Goal: Obtain resource: Download file/media

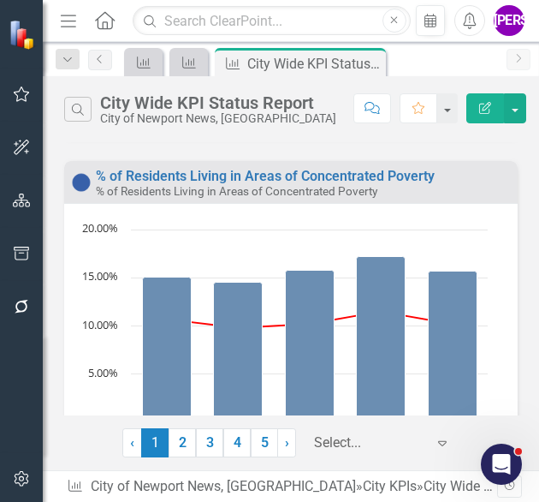
scroll to position [387, 0]
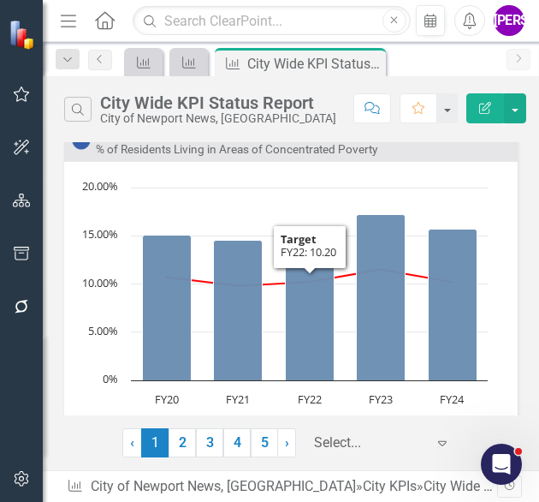
click at [336, 442] on div at bounding box center [369, 442] width 111 height 23
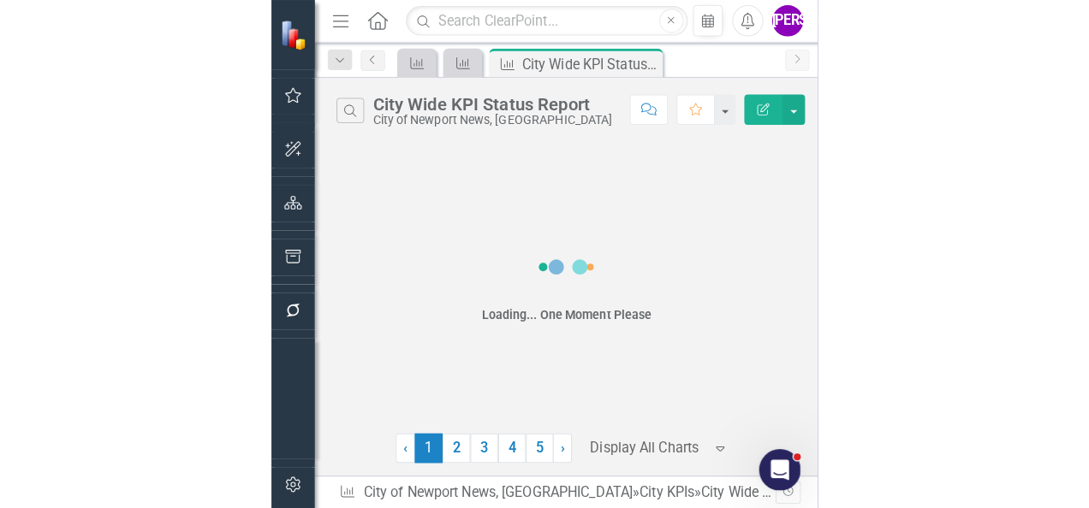
scroll to position [0, 0]
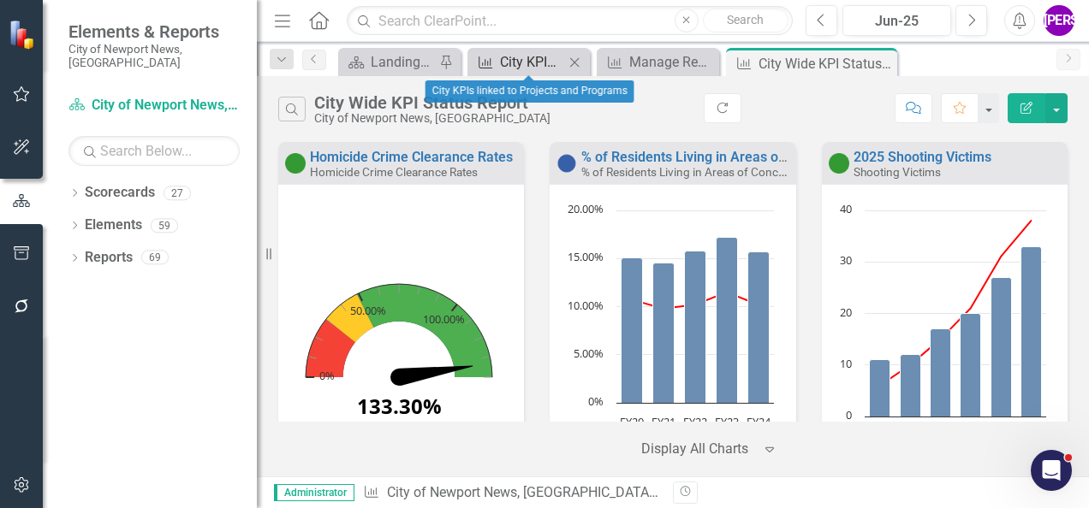
click at [515, 64] on div "City KPIs linked to Projects and Programs" at bounding box center [532, 61] width 64 height 21
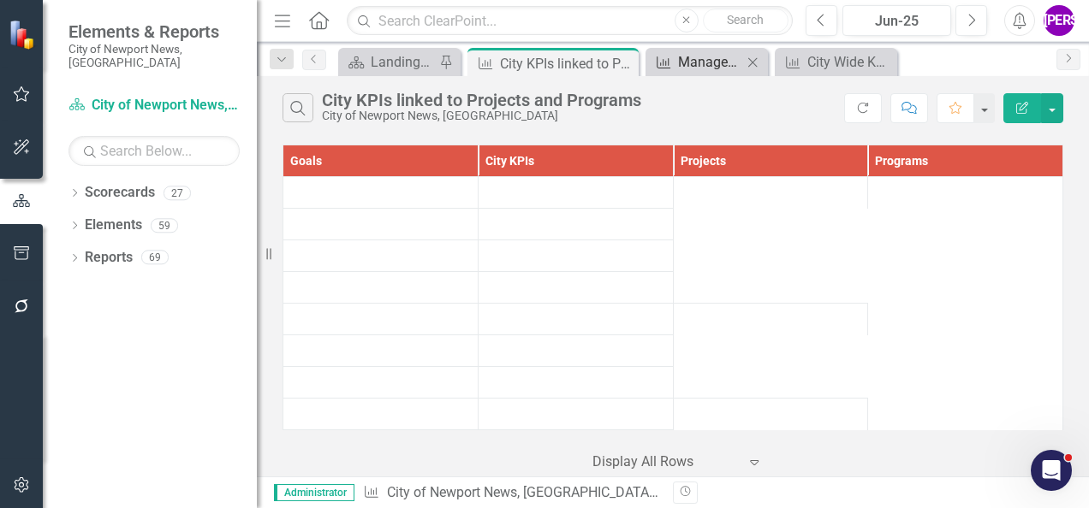
click at [538, 53] on div "City KPIs" at bounding box center [660, 61] width 21 height 21
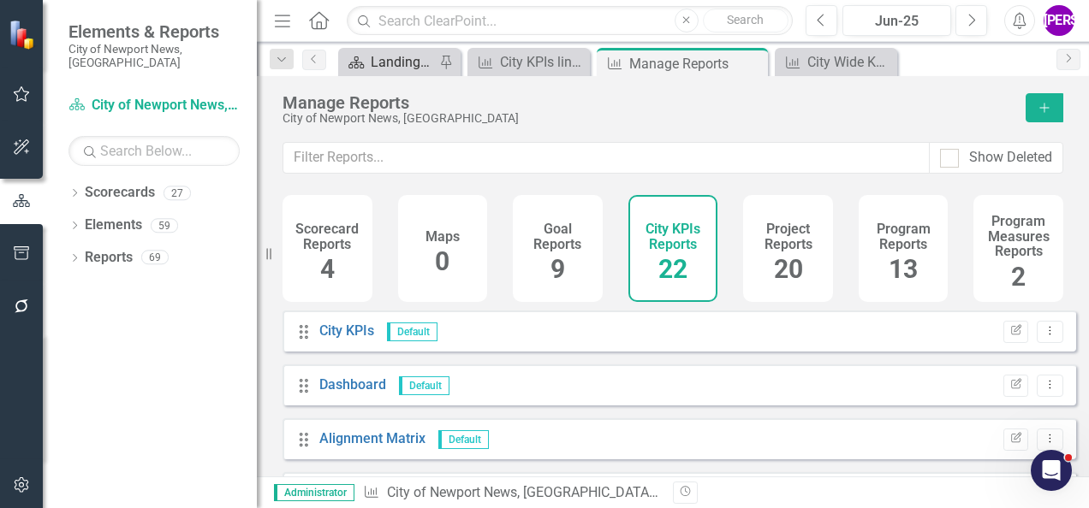
click at [390, 68] on div "Landing Page" at bounding box center [403, 61] width 64 height 21
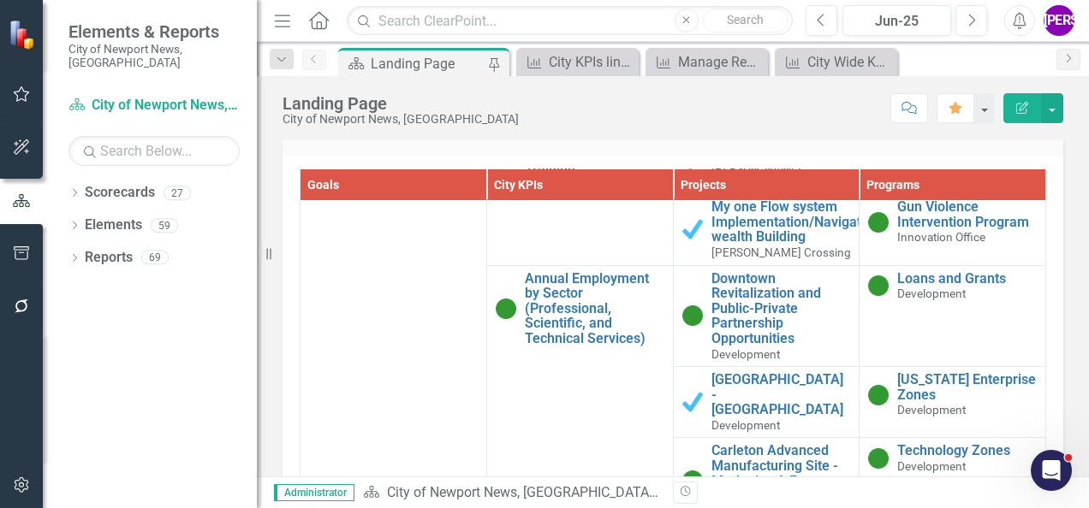
scroll to position [4551, 0]
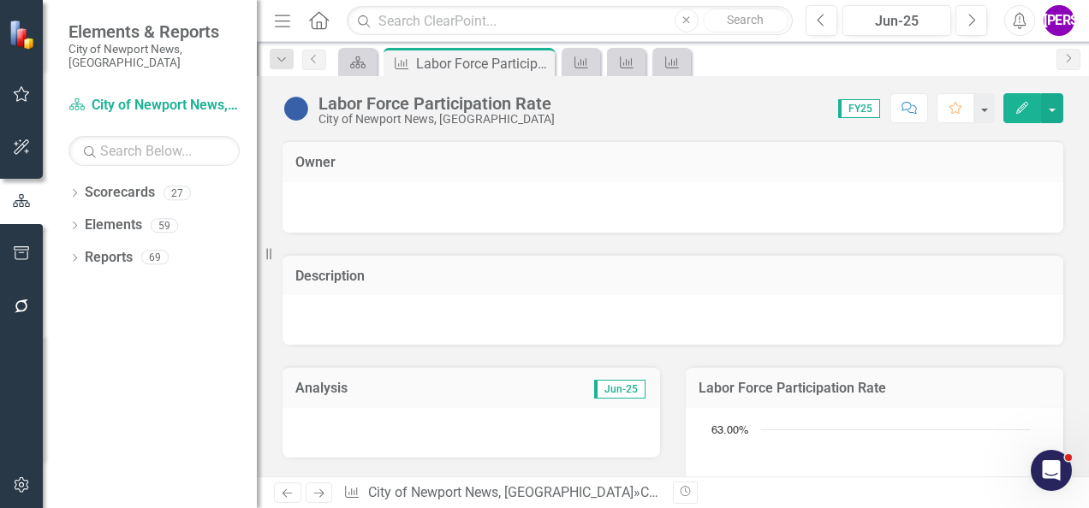
click at [538, 116] on button "Comment" at bounding box center [909, 108] width 38 height 30
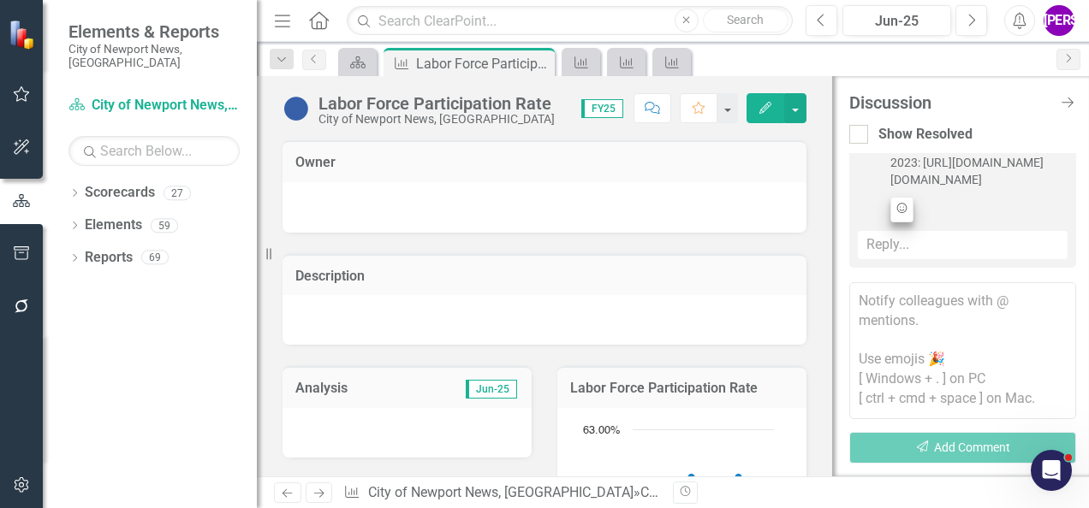
scroll to position [348, 0]
drag, startPoint x: 890, startPoint y: 214, endPoint x: 1008, endPoint y: 264, distance: 128.1
click at [538, 223] on div "2023: [URL][DOMAIN_NAME][DOMAIN_NAME] Add Reaction" at bounding box center [978, 188] width 177 height 68
click at [538, 235] on div "Description" at bounding box center [544, 289] width 549 height 113
click at [538, 104] on icon "Close Discussion Bar" at bounding box center [1066, 102] width 21 height 16
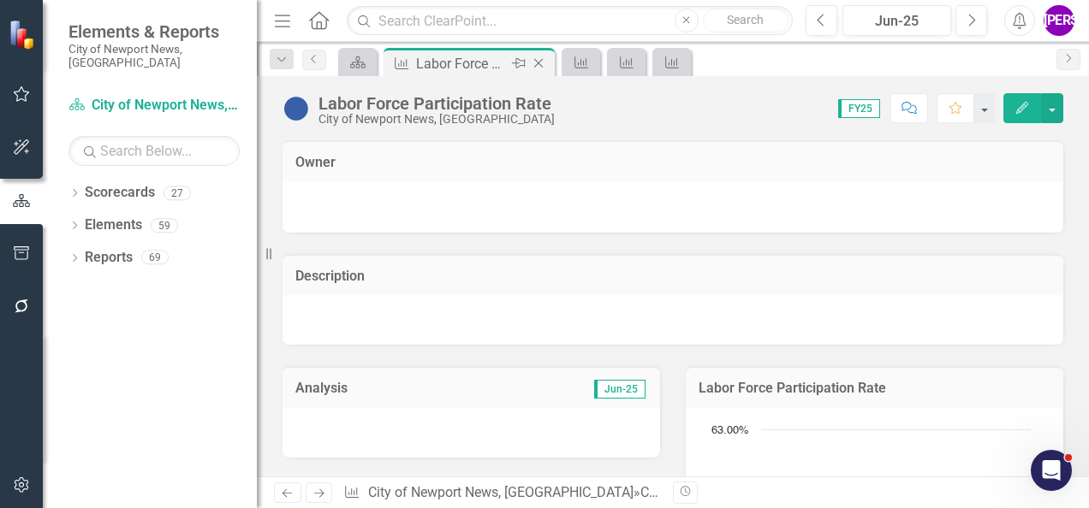
click at [538, 62] on icon "Close" at bounding box center [538, 63] width 17 height 14
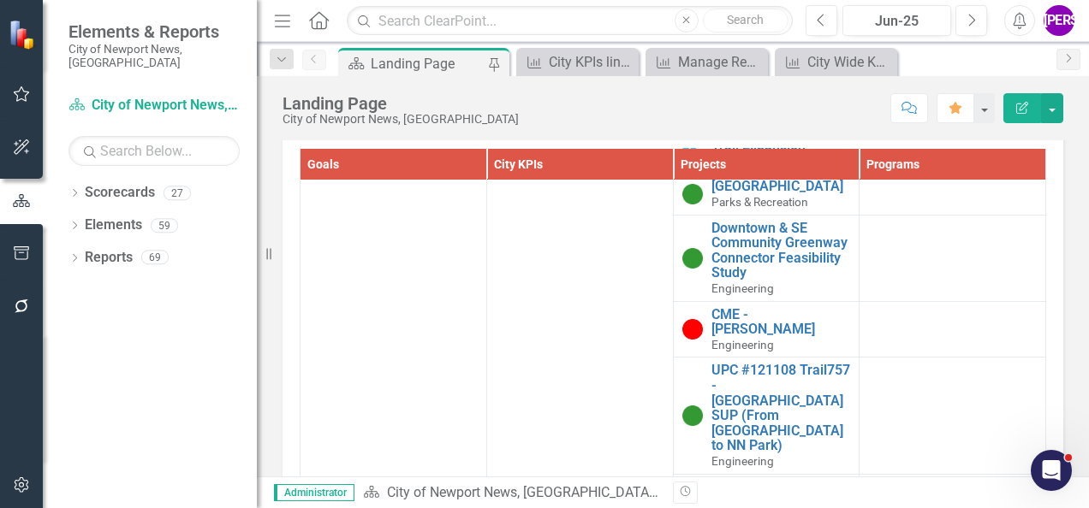
scroll to position [2187, 0]
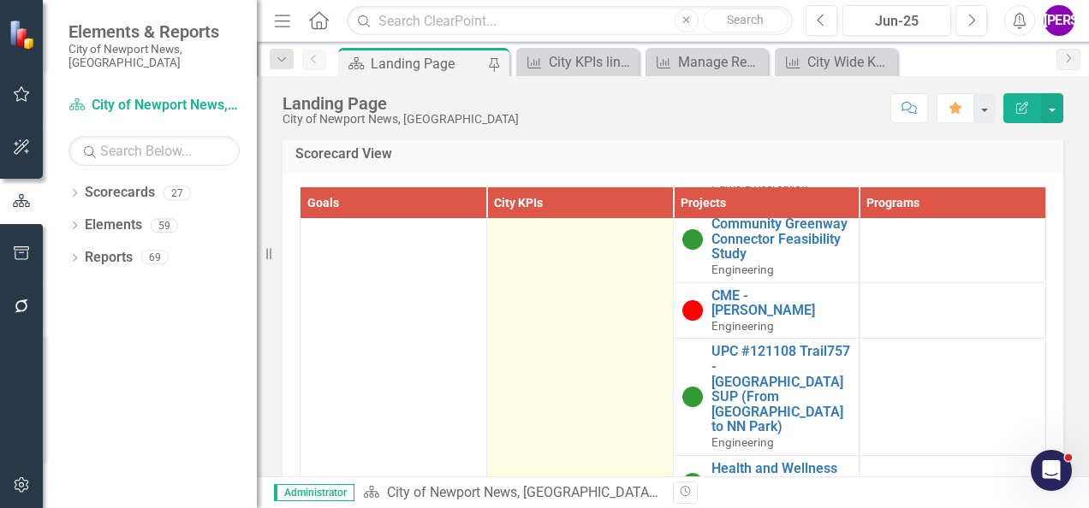
scroll to position [2264, 0]
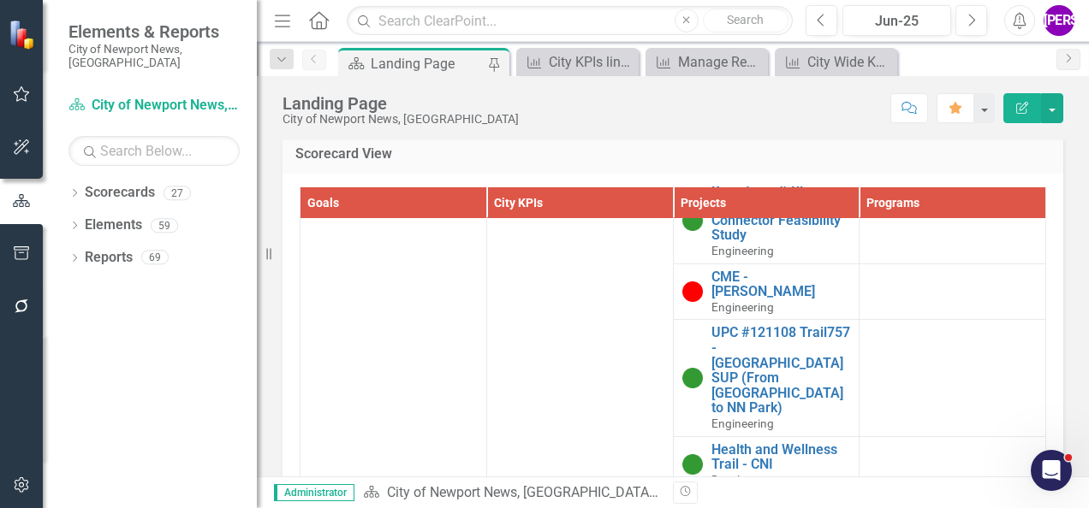
click at [424, 158] on h3 "Scorecard View" at bounding box center [672, 153] width 755 height 15
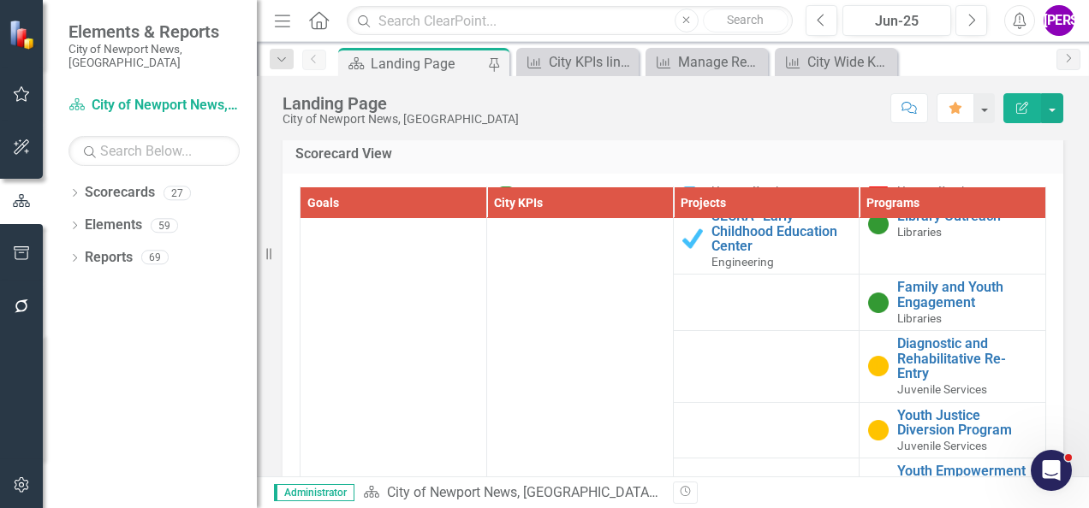
scroll to position [3816, 0]
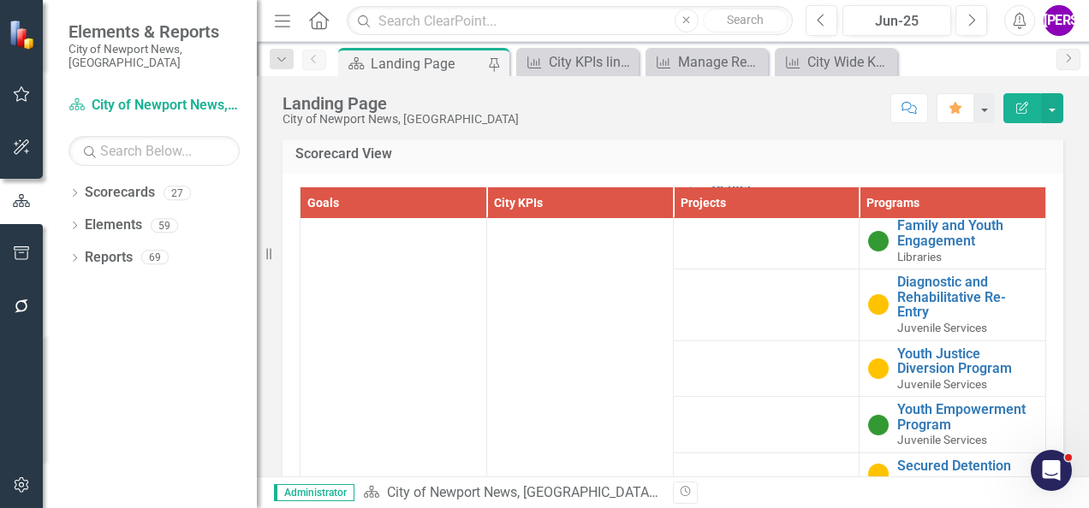
click at [472, 146] on h3 "Scorecard View" at bounding box center [672, 153] width 755 height 15
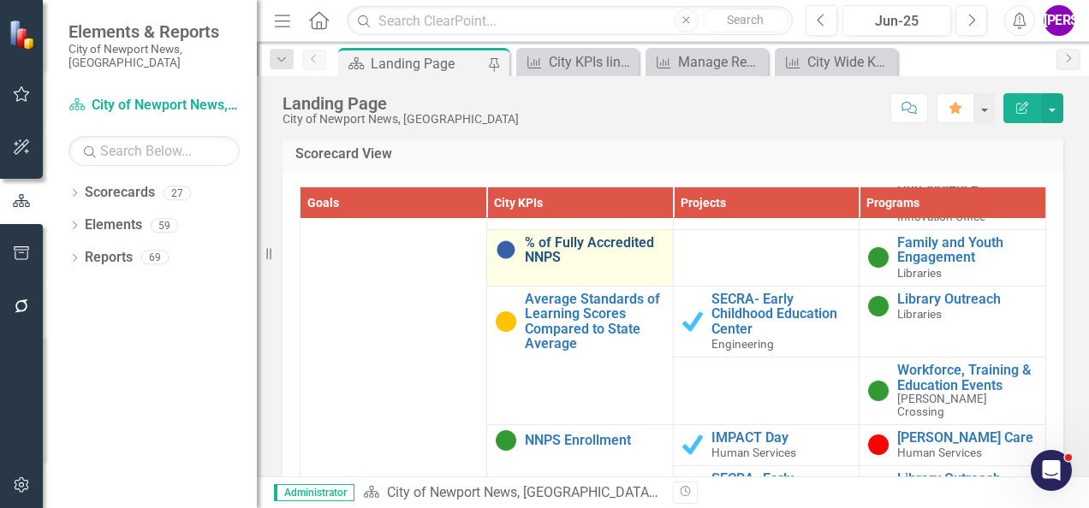
scroll to position [3465, 0]
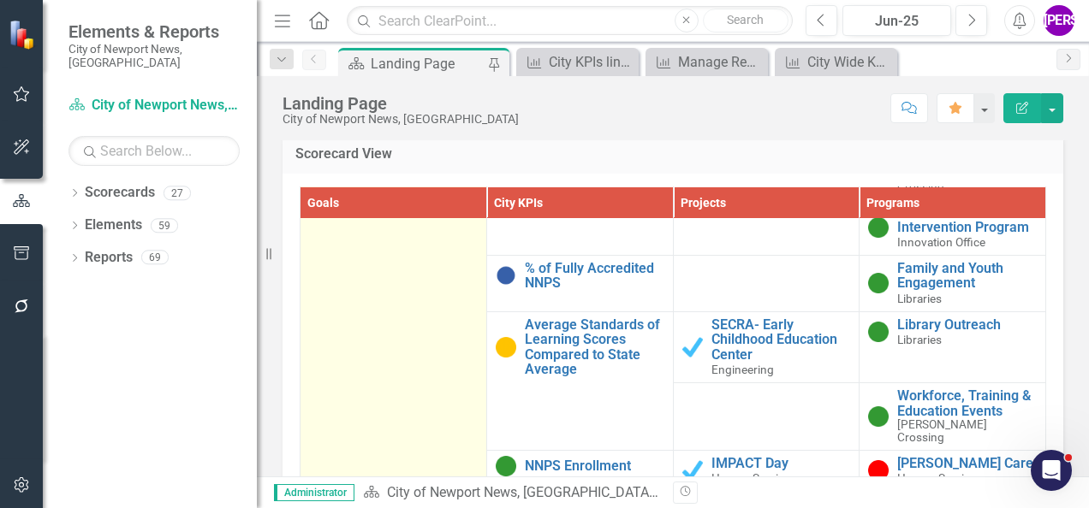
click at [330, 293] on td "Education & Learning Link Map View Link Map Edit Edit Goal Link Open Element" at bounding box center [393, 345] width 187 height 1771
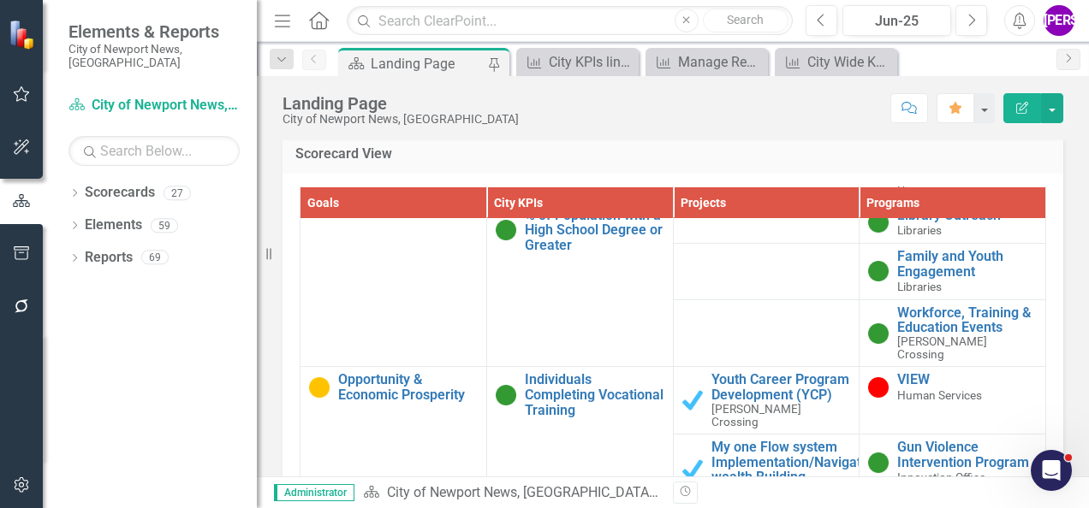
scroll to position [4323, 0]
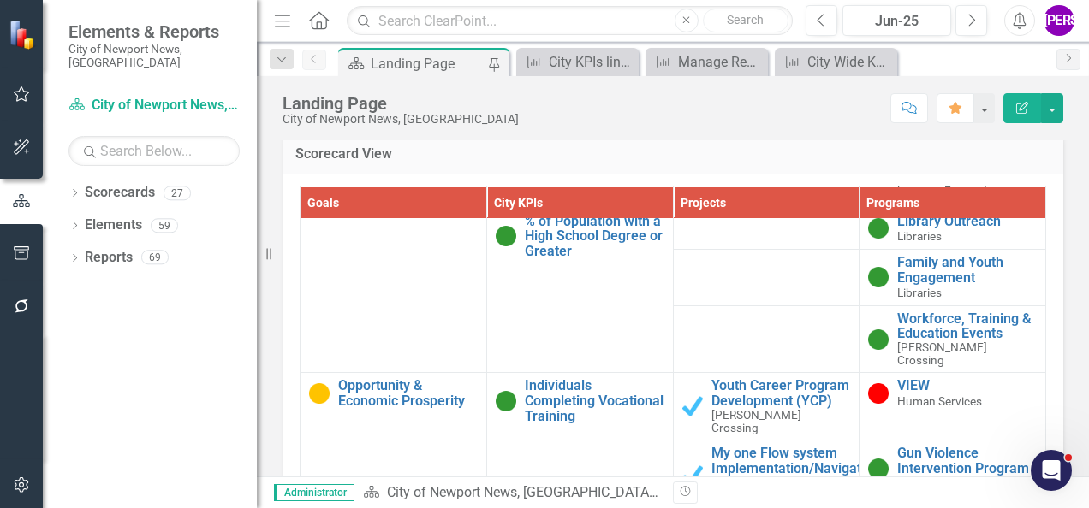
click at [285, 18] on icon "Menu" at bounding box center [282, 20] width 22 height 18
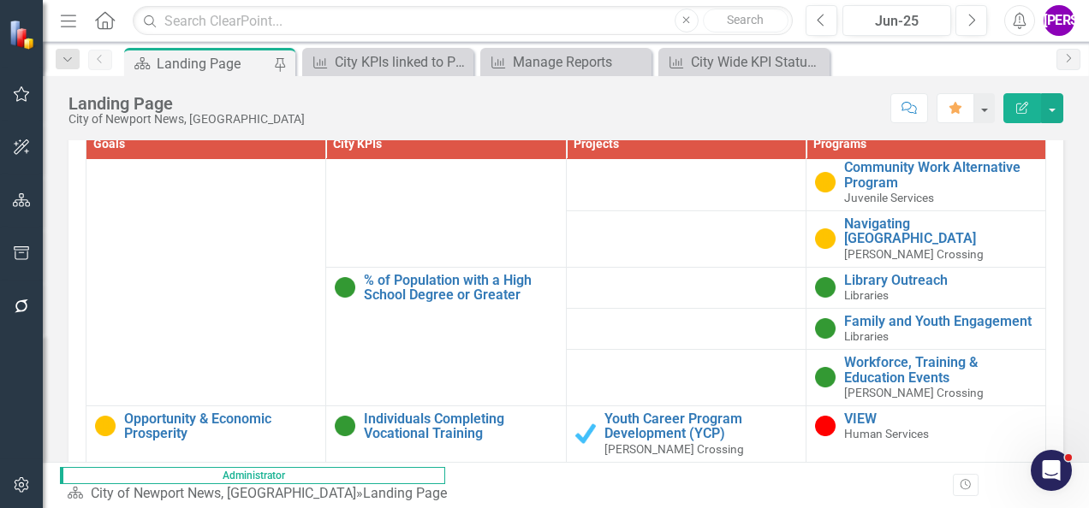
scroll to position [1698, 0]
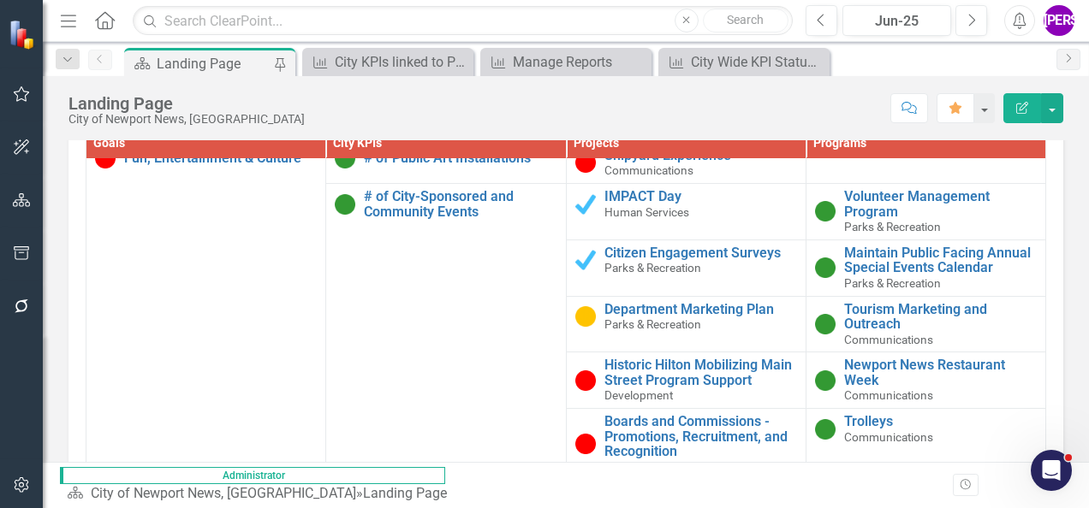
scroll to position [6891, 0]
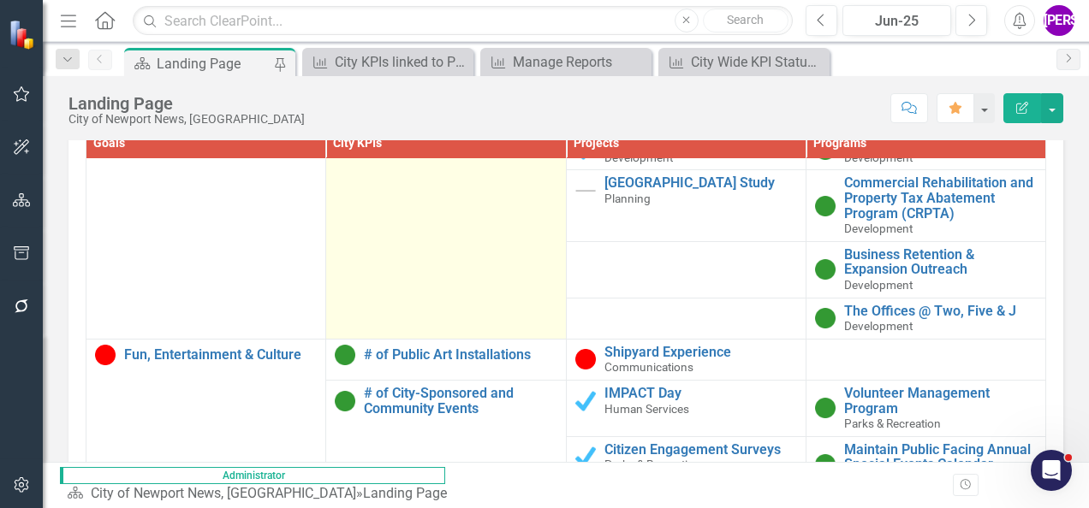
click at [345, 248] on td "Annual Business Licenses Link Map View Link Map Edit Edit City KPIs Link Open E…" at bounding box center [446, 127] width 240 height 425
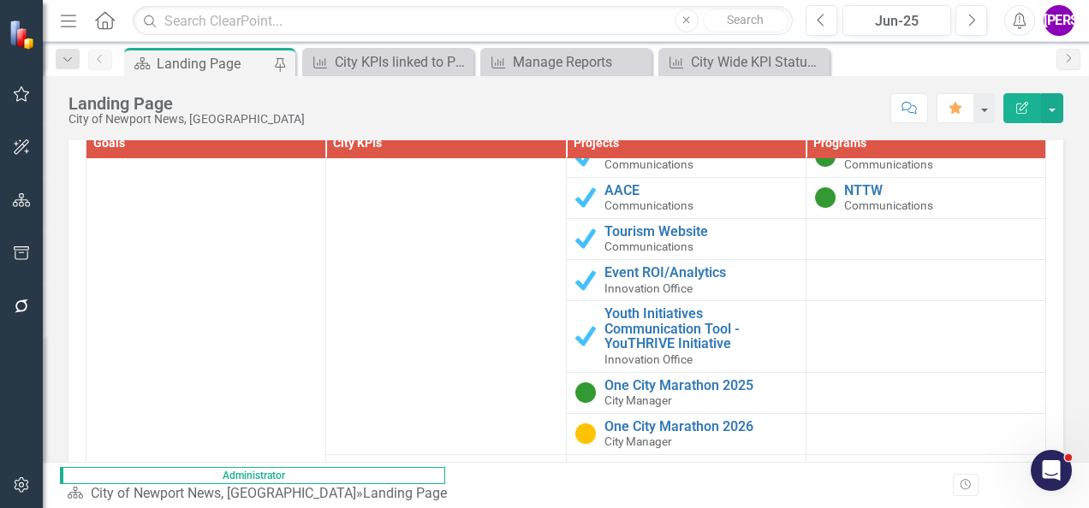
scroll to position [6952, 0]
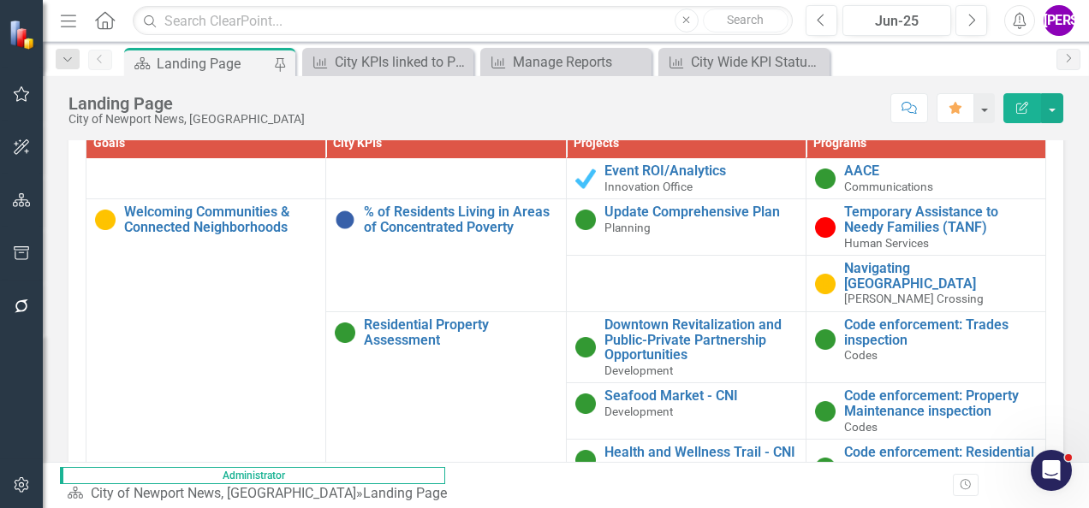
scroll to position [8500, 0]
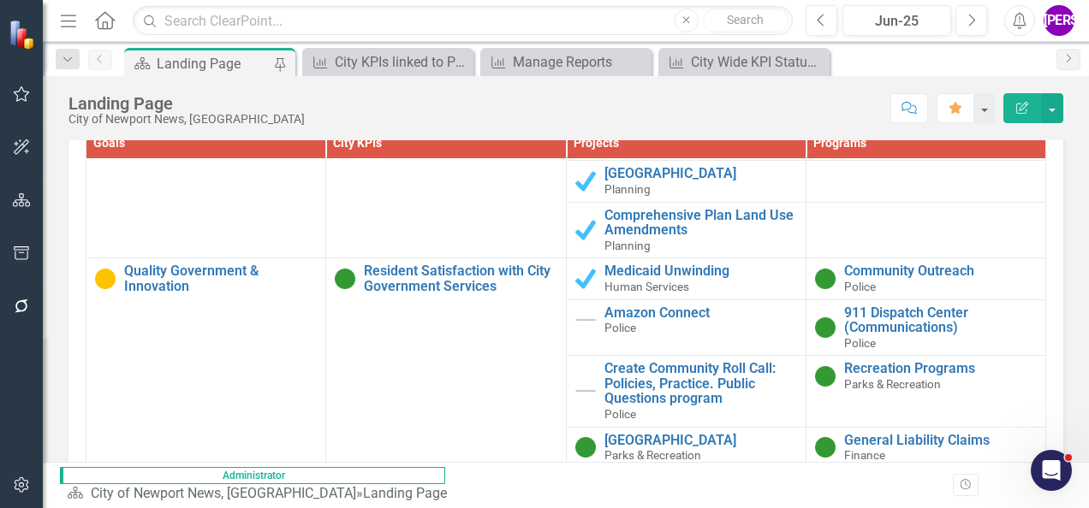
scroll to position [12877, 0]
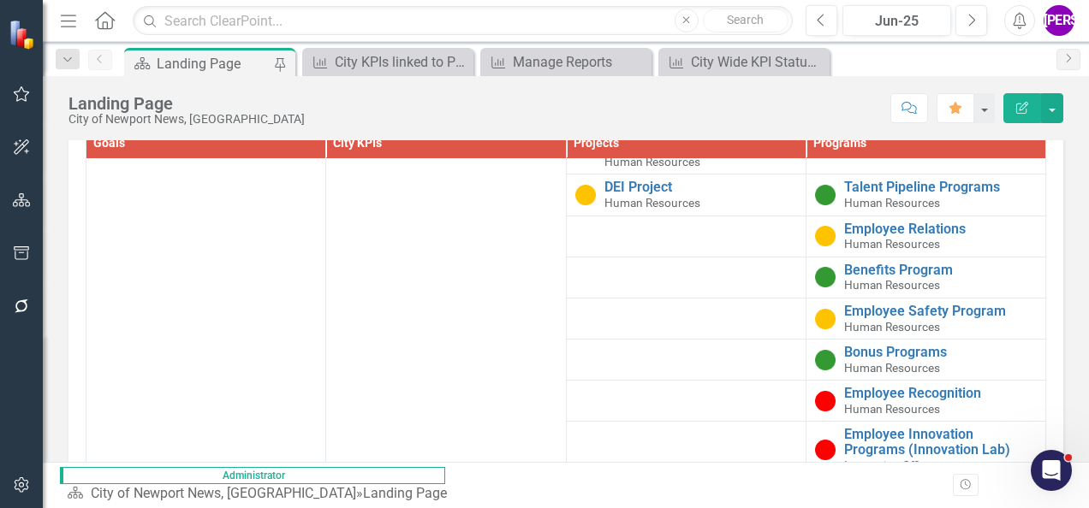
scroll to position [22614, 0]
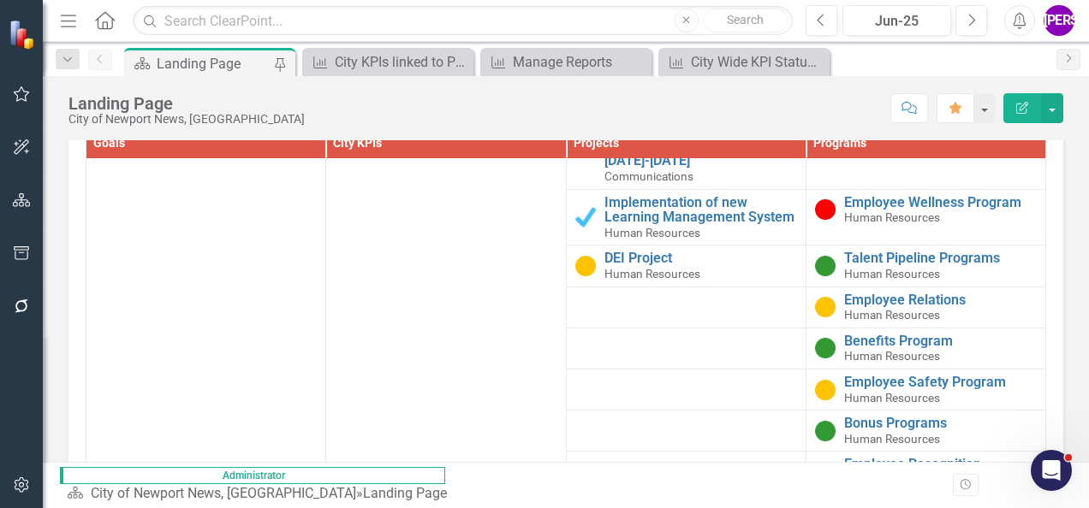
click at [538, 104] on div "Score: N/A Jun-25 Completed Comment Favorite Edit Report" at bounding box center [688, 107] width 750 height 29
click at [538, 68] on div "Manage Reports" at bounding box center [569, 61] width 113 height 21
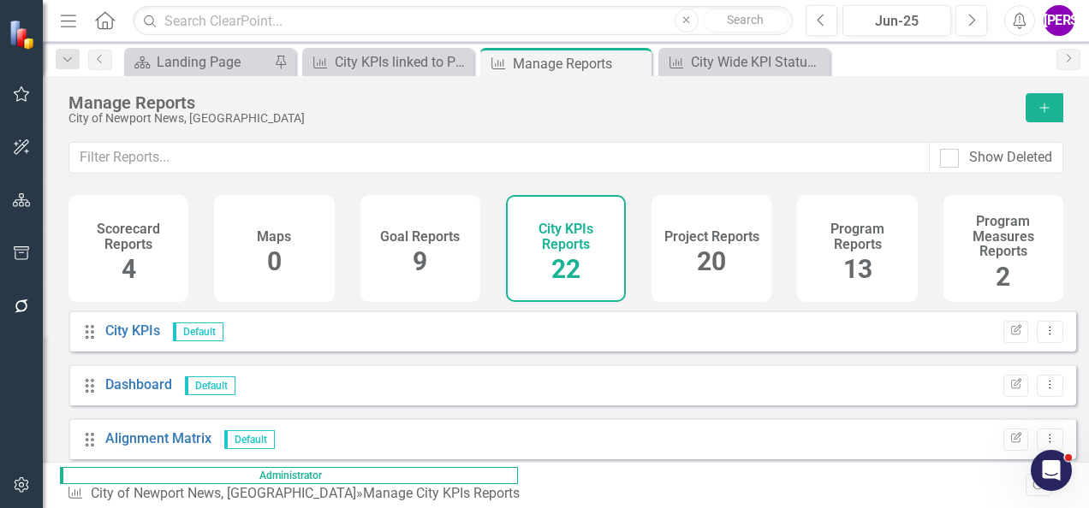
click at [538, 267] on span "20" at bounding box center [711, 261] width 29 height 30
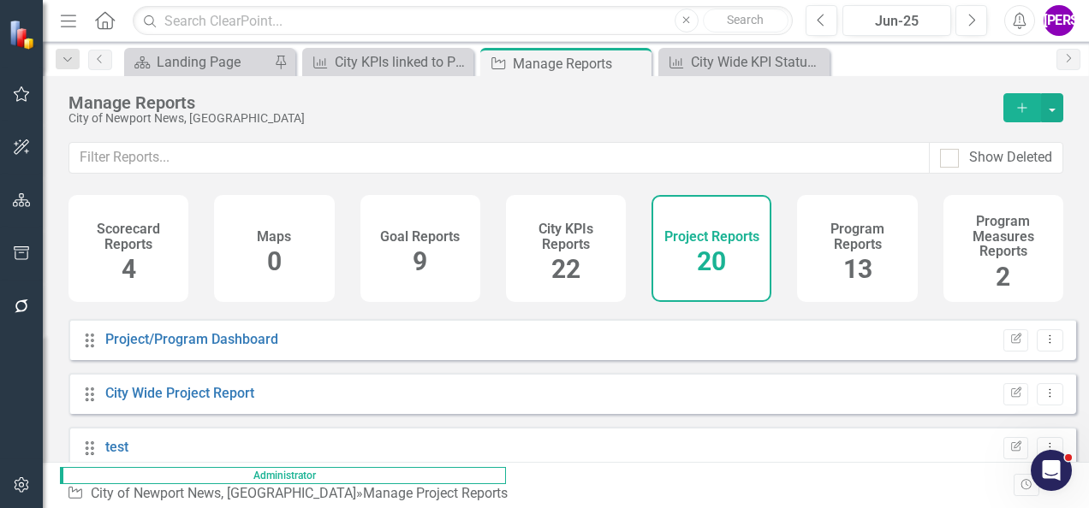
scroll to position [152, 0]
click at [220, 402] on link "City Wide Project Report" at bounding box center [179, 394] width 149 height 16
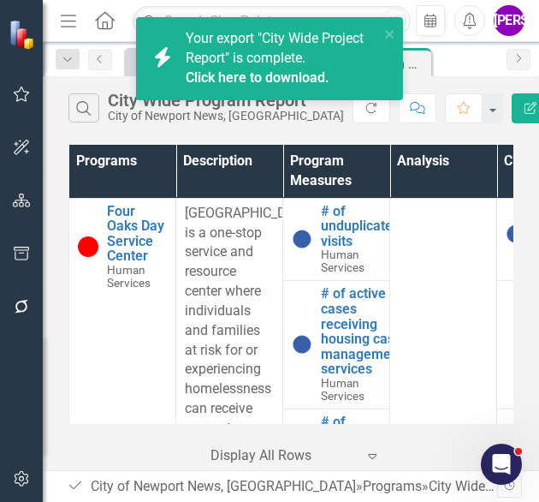
click at [270, 83] on link "Click here to download." at bounding box center [258, 77] width 144 height 16
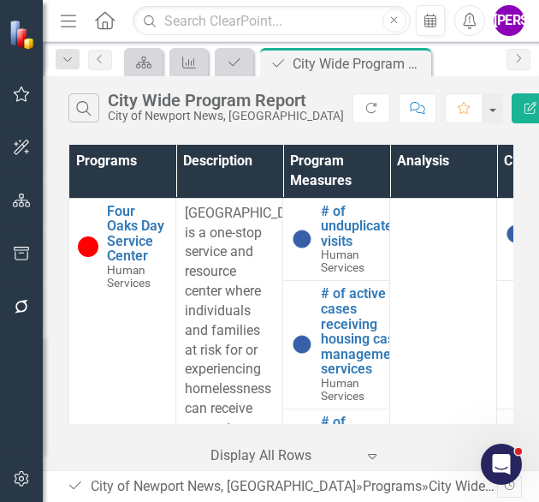
click at [463, 70] on div "Scorecard City KPIs Program Program City Wide Program Report Pin Close City KPIs" at bounding box center [309, 61] width 377 height 27
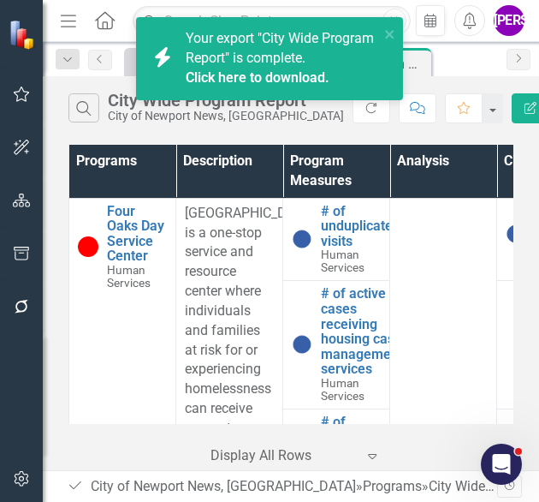
click at [247, 75] on link "Click here to download." at bounding box center [258, 77] width 144 height 16
